Goal: Browse casually: Explore the website without a specific task or goal

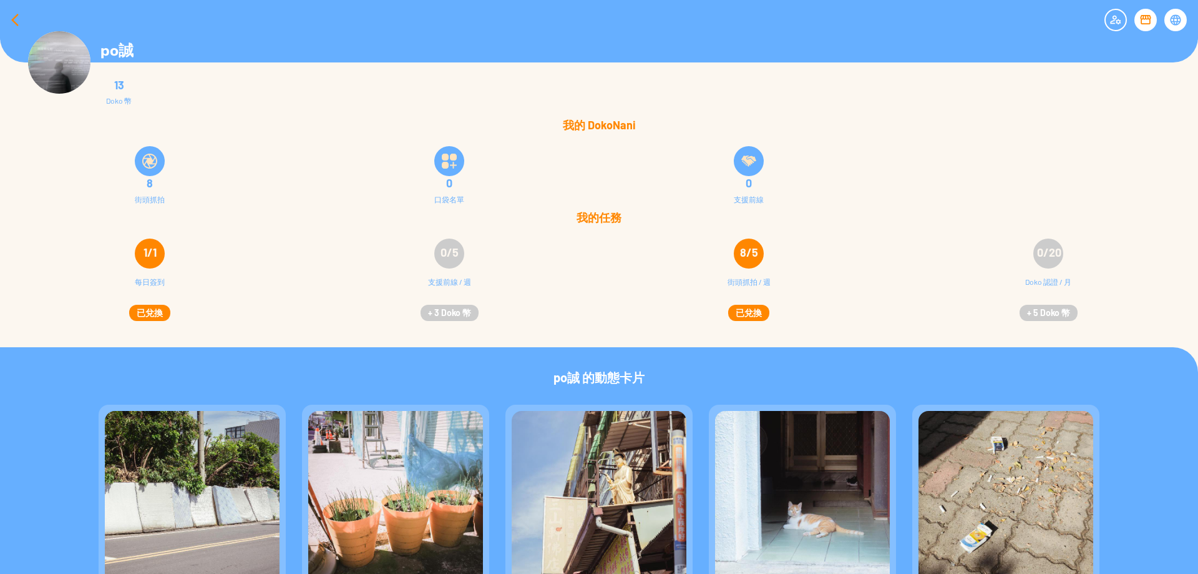
click at [5, 21] on div at bounding box center [15, 20] width 30 height 30
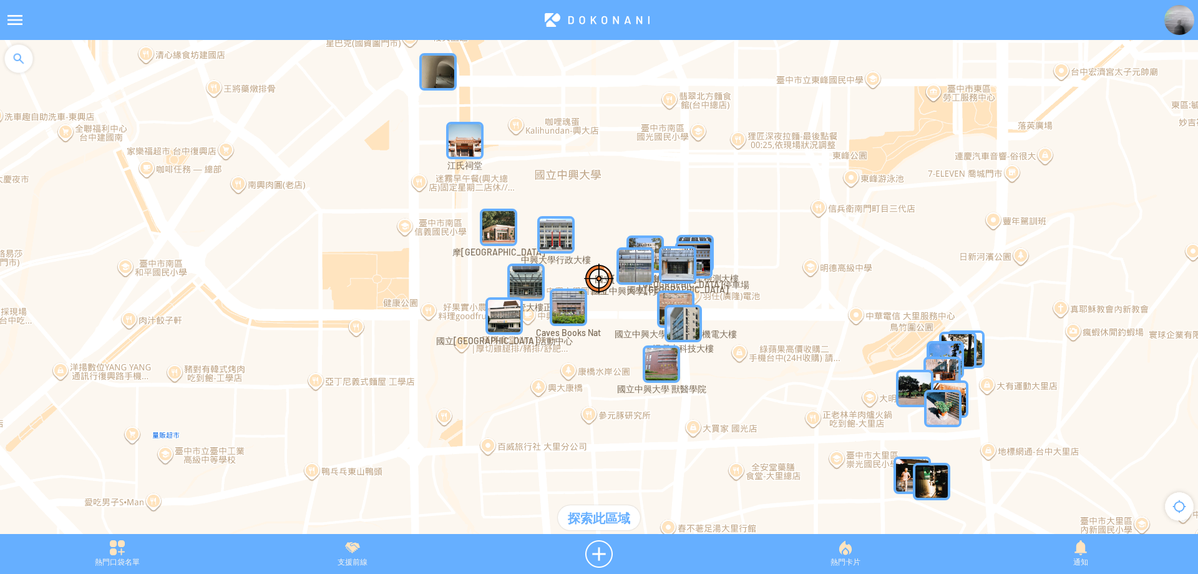
click at [555, 235] on img "XqSYjPVNik5MapIcon" at bounding box center [555, 234] width 37 height 37
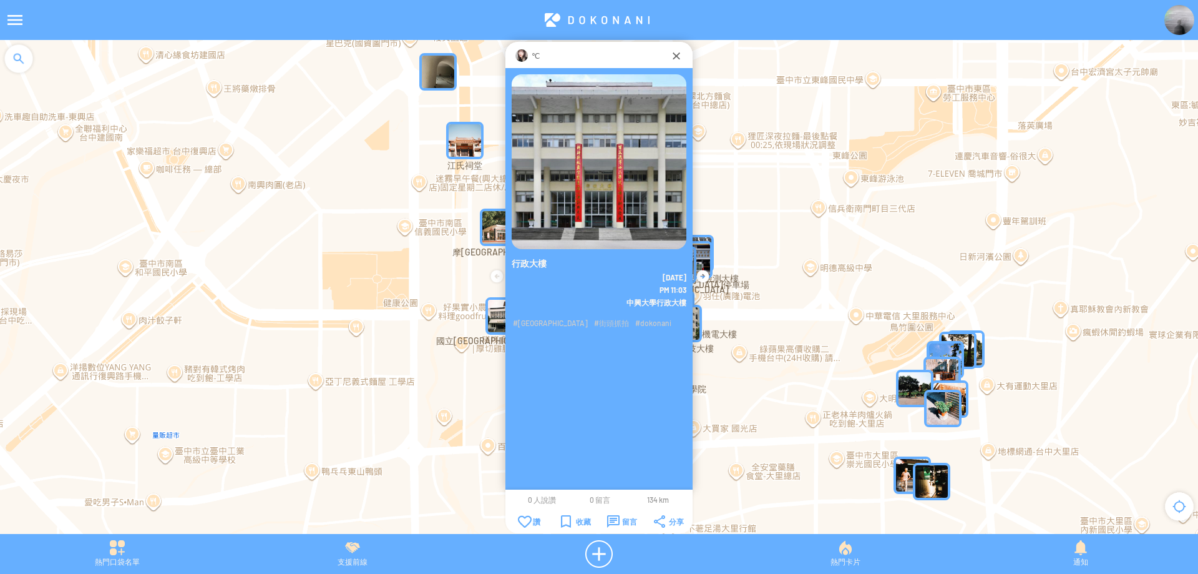
click at [525, 58] on img at bounding box center [521, 55] width 12 height 12
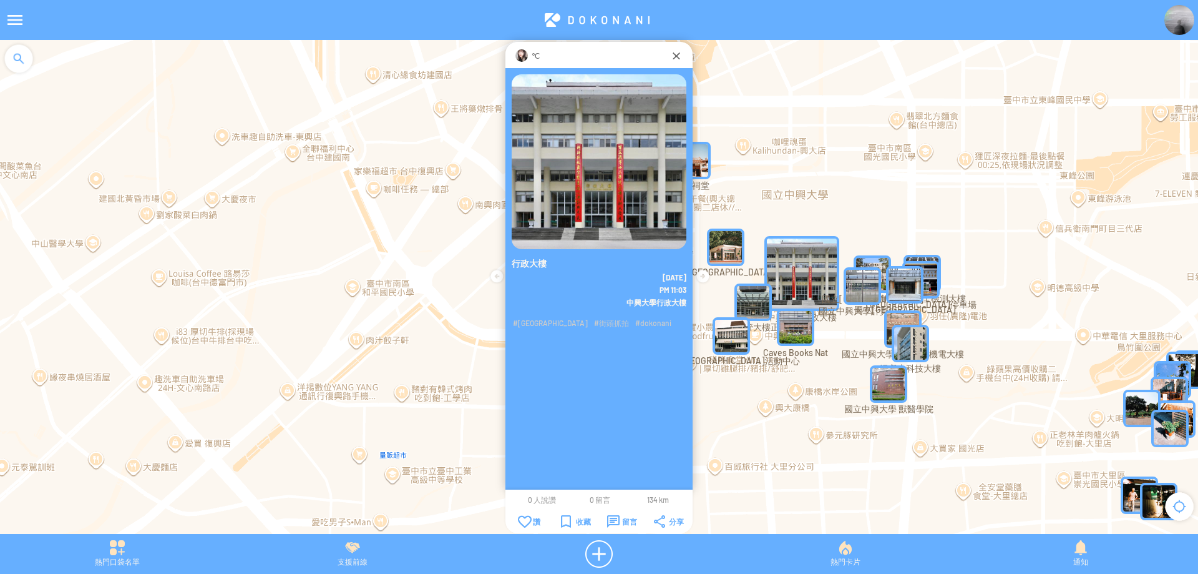
click at [379, 92] on div at bounding box center [599, 293] width 1198 height 506
click at [843, 560] on div "熱門卡片" at bounding box center [845, 553] width 235 height 27
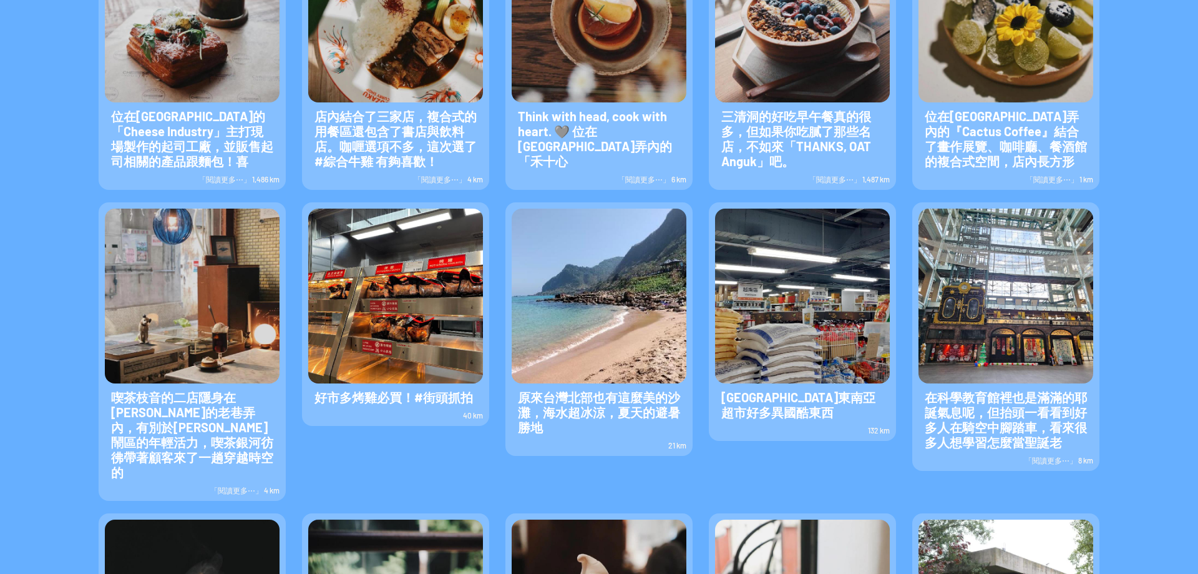
scroll to position [187, 0]
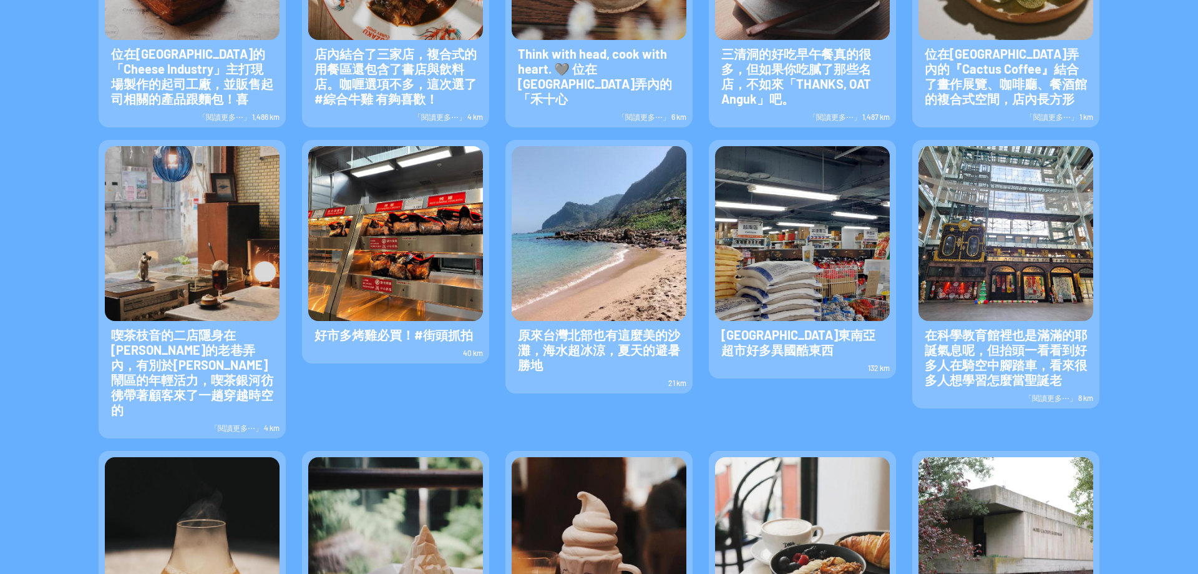
click at [976, 328] on span "在科學教育館裡也是滿滿的耶誕氣息呢，但抬頭一看看到好多人在騎空中腳踏車，看來很多人想學習怎麼當聖誕老" at bounding box center [1006, 357] width 175 height 72
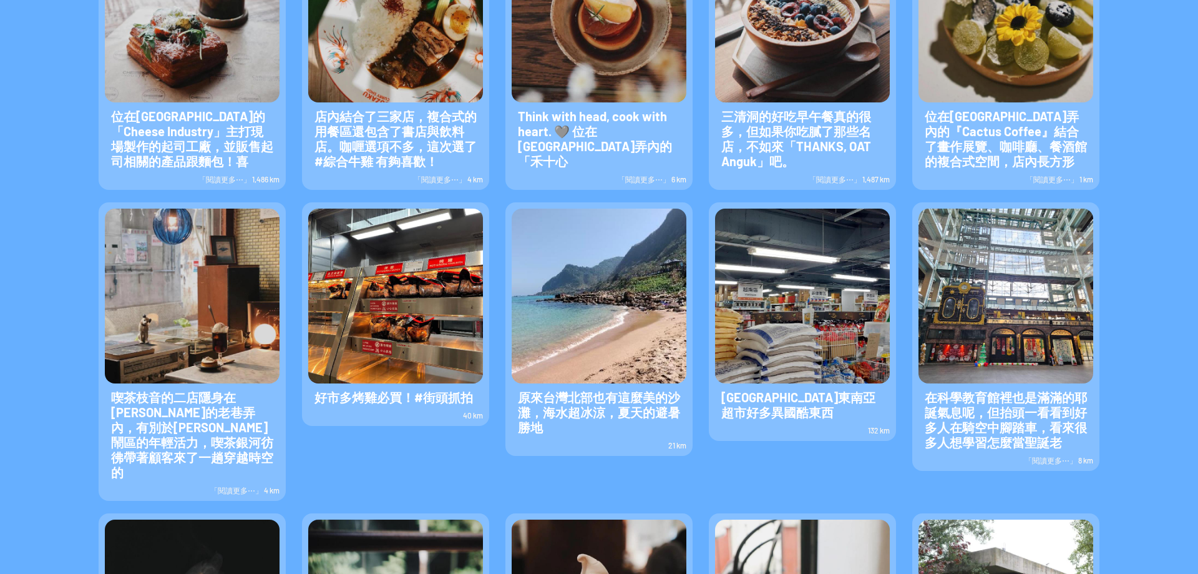
scroll to position [0, 0]
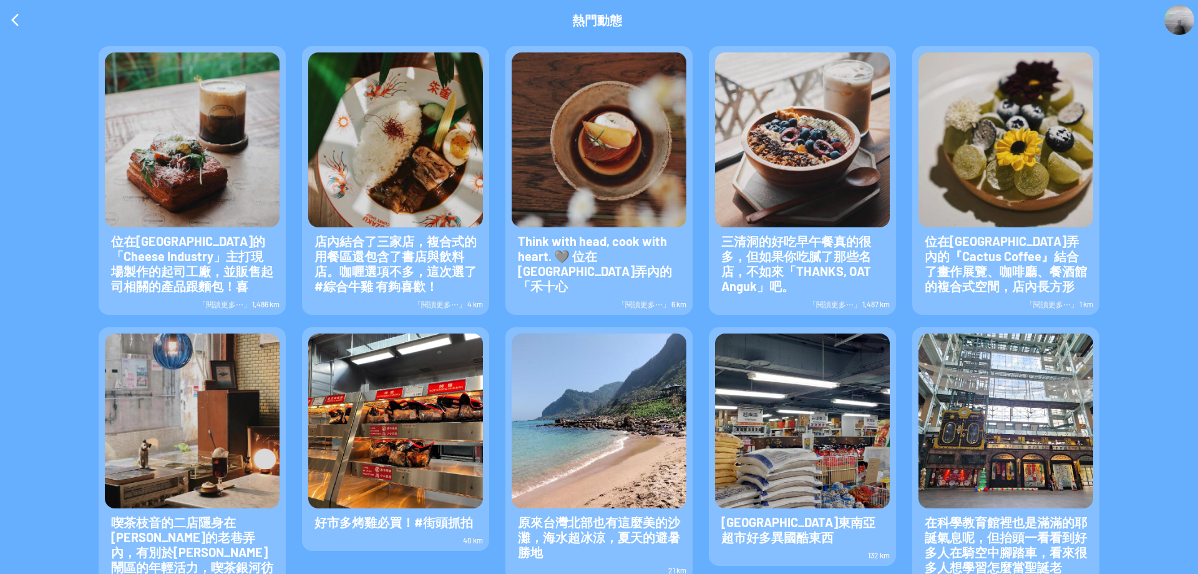
click at [586, 251] on span "Think with head, cook with heart. 🩶 位在[GEOGRAPHIC_DATA]弄內的「禾十心" at bounding box center [599, 263] width 175 height 72
click at [600, 142] on img at bounding box center [599, 139] width 175 height 175
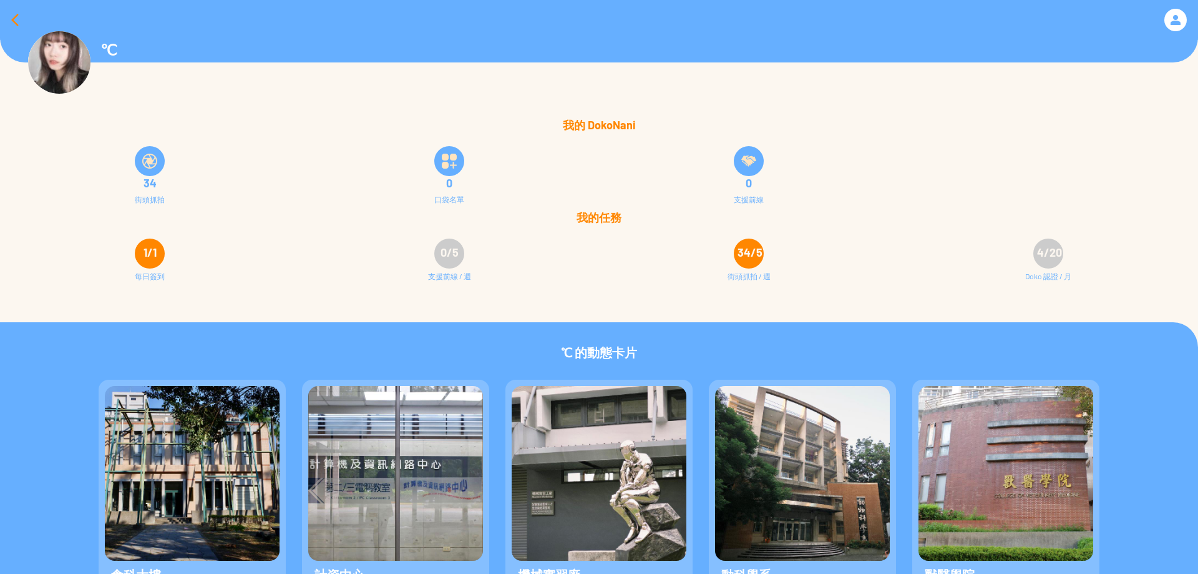
click at [12, 16] on div at bounding box center [15, 20] width 30 height 30
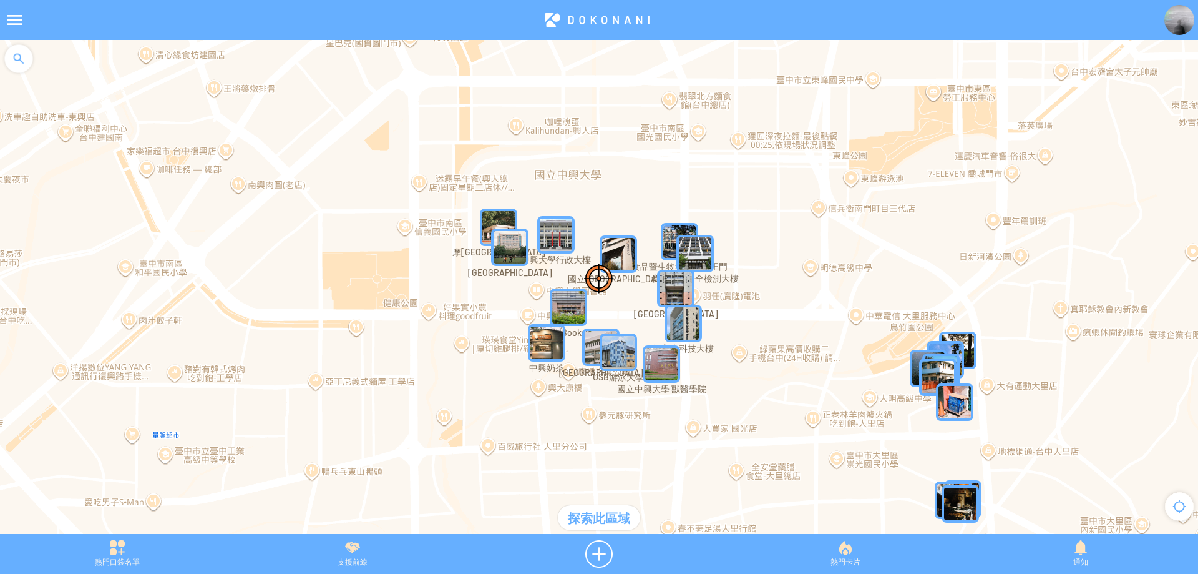
click at [624, 244] on img "fBEPxMzJlZCMapIcon" at bounding box center [618, 253] width 37 height 37
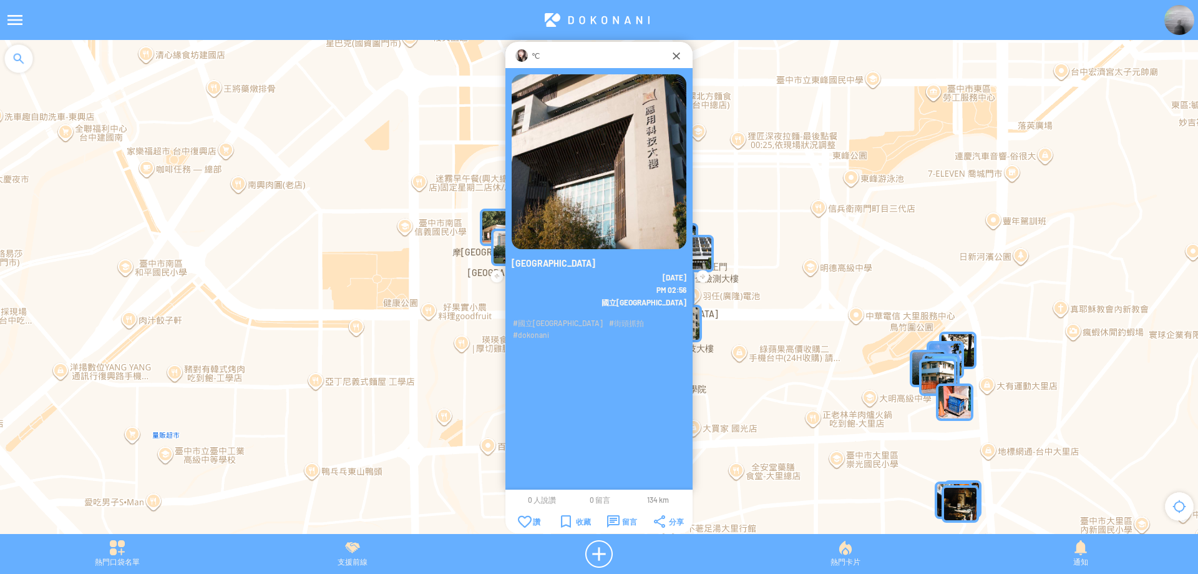
click at [519, 51] on img at bounding box center [521, 55] width 12 height 12
click at [519, 54] on img at bounding box center [521, 55] width 12 height 12
click at [682, 61] on div at bounding box center [676, 55] width 12 height 12
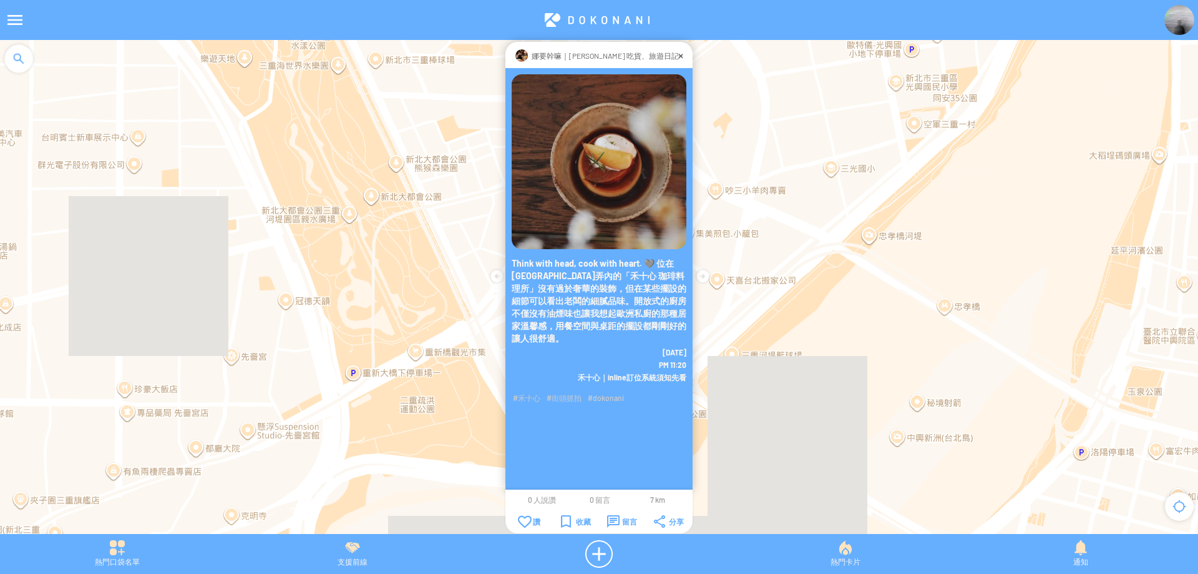
click at [579, 53] on p "娜要幹嘛｜娜娜 吃貨、旅遊日記" at bounding box center [605, 55] width 147 height 12
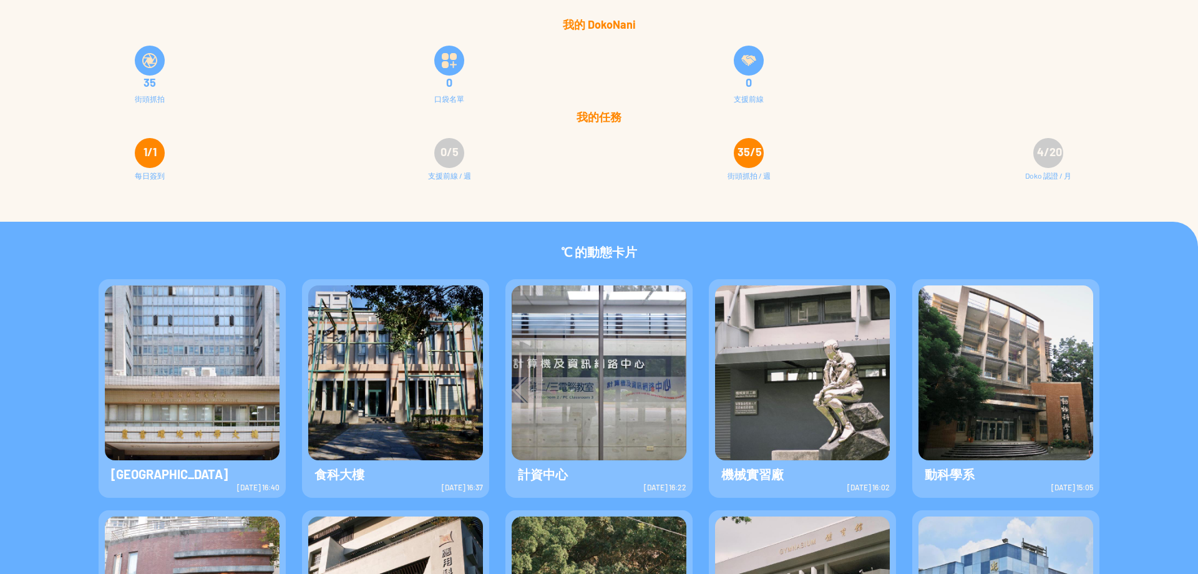
scroll to position [250, 0]
